Goal: Transaction & Acquisition: Purchase product/service

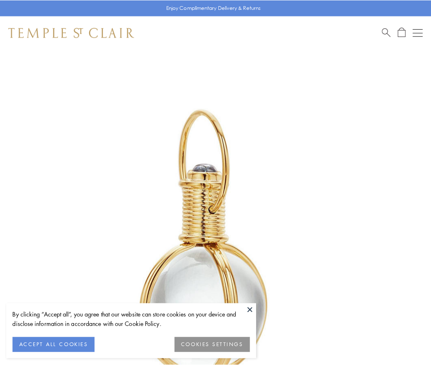
scroll to position [214, 0]
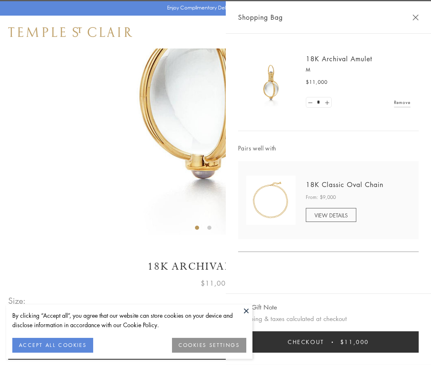
click at [329, 342] on button "Checkout $11,000" at bounding box center [328, 341] width 181 height 21
